Goal: Task Accomplishment & Management: Use online tool/utility

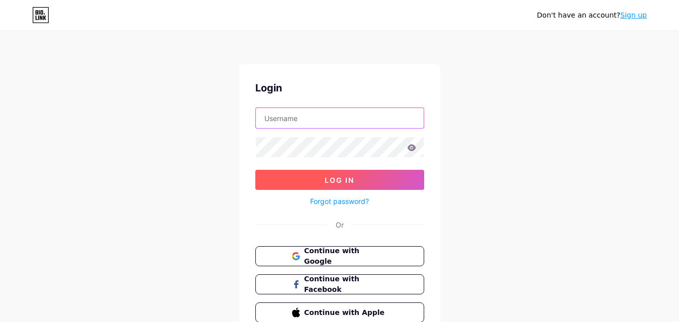
type input "amcconveyors"
click at [334, 189] on button "Log In" at bounding box center [339, 180] width 169 height 20
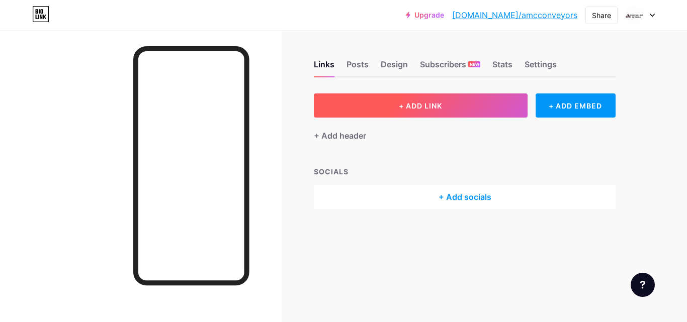
click at [482, 101] on button "+ ADD LINK" at bounding box center [421, 106] width 214 height 24
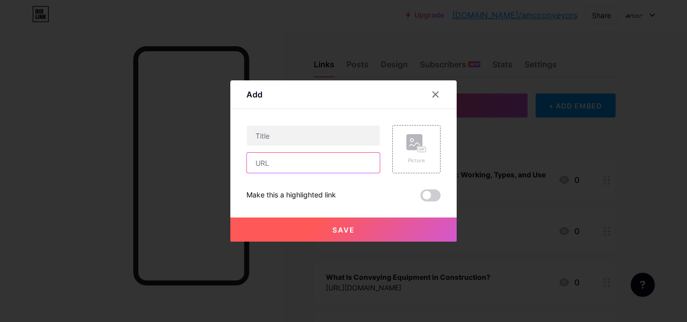
click at [314, 168] on input "text" at bounding box center [313, 163] width 133 height 20
paste input "[URL][DOMAIN_NAME]"
type input "[URL][DOMAIN_NAME]"
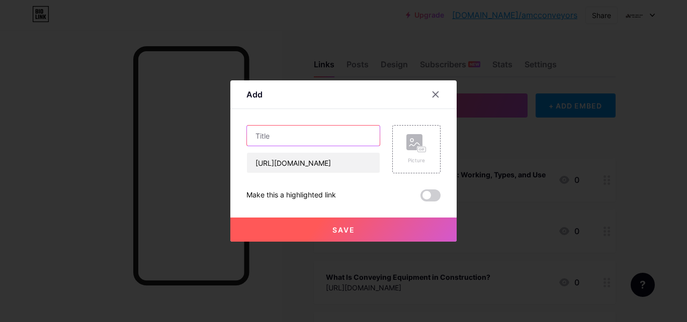
scroll to position [0, 0]
click at [295, 134] on input "text" at bounding box center [313, 136] width 133 height 20
paste input "Choosing the Right Conveyor Systems Manufacturers for Your Business"
type input "Choosing the Right Conveyor Systems Manufacturers for Your Business"
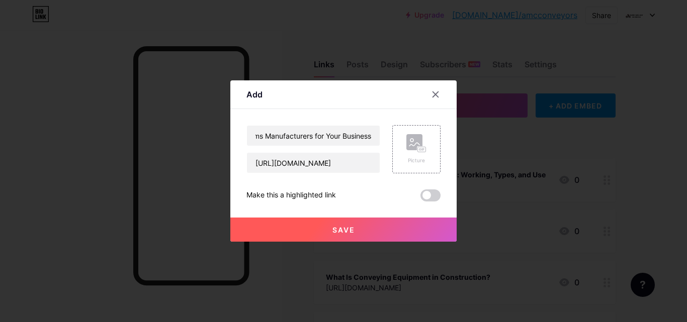
click at [426, 198] on span at bounding box center [430, 196] width 20 height 12
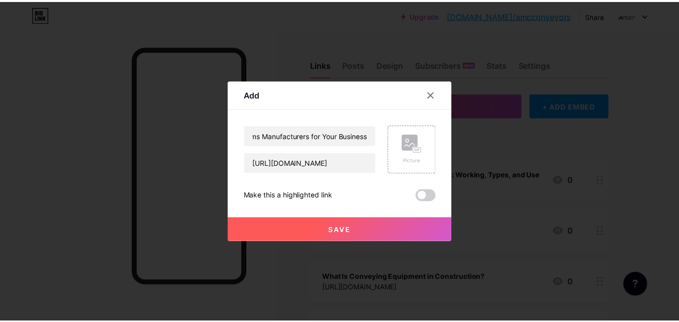
scroll to position [0, 0]
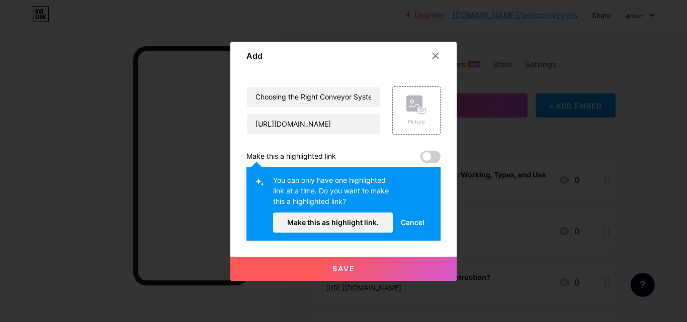
click at [425, 156] on span at bounding box center [430, 157] width 20 height 12
click at [430, 154] on span at bounding box center [430, 157] width 20 height 12
click at [347, 220] on span "Make this as highlight link." at bounding box center [333, 222] width 92 height 9
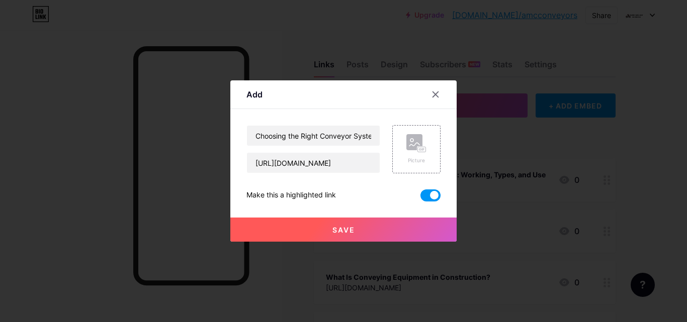
click at [370, 237] on button "Save" at bounding box center [343, 230] width 226 height 24
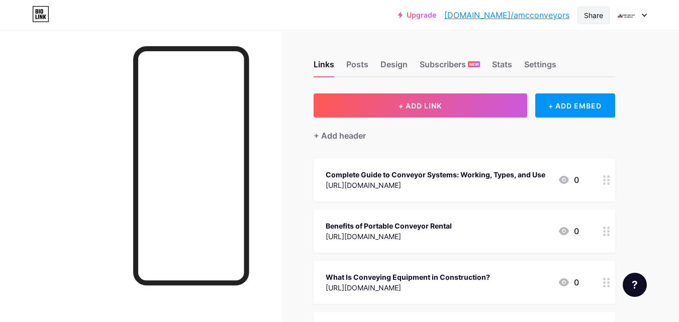
click at [600, 15] on div "Share" at bounding box center [593, 15] width 19 height 11
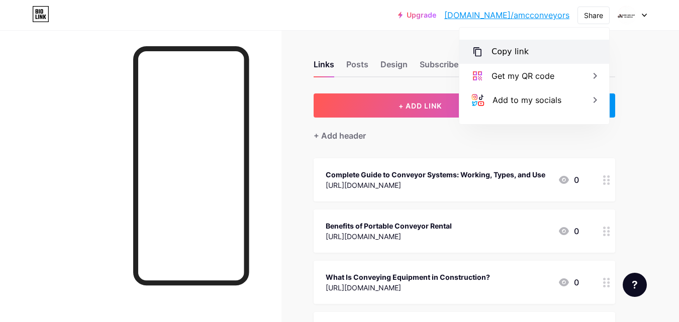
drag, startPoint x: 525, startPoint y: 32, endPoint x: 528, endPoint y: 51, distance: 19.4
click at [524, 36] on div "Copy link [URL][DOMAIN_NAME] Get my QR code Add to my socials" at bounding box center [535, 76] width 150 height 97
click at [529, 53] on div "Copy link" at bounding box center [535, 52] width 150 height 24
click at [263, 26] on div "Upgrade [DOMAIN_NAME]/amccon... [DOMAIN_NAME]/amcconveyors Share Copy link [URL…" at bounding box center [339, 15] width 679 height 30
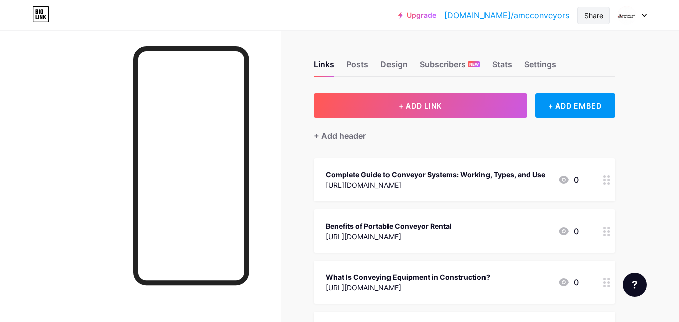
click at [594, 13] on div "Share" at bounding box center [593, 15] width 19 height 11
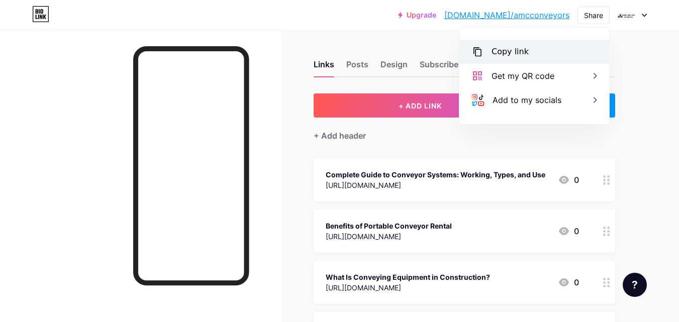
click at [510, 53] on div "Copy link" at bounding box center [510, 52] width 37 height 12
